Goal: Task Accomplishment & Management: Manage account settings

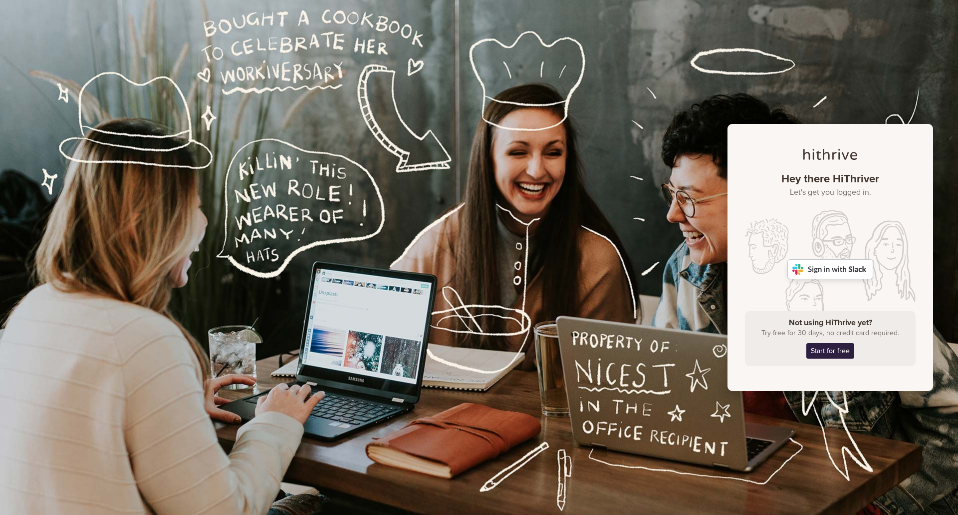
click at [827, 270] on img at bounding box center [831, 269] width 86 height 20
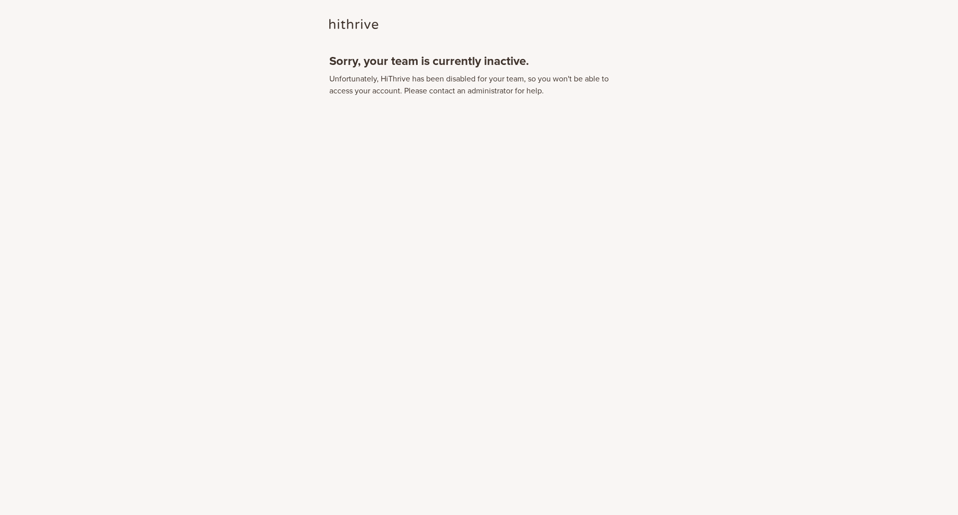
click at [563, 48] on header at bounding box center [478, 35] width 299 height 37
